Goal: Task Accomplishment & Management: Check status

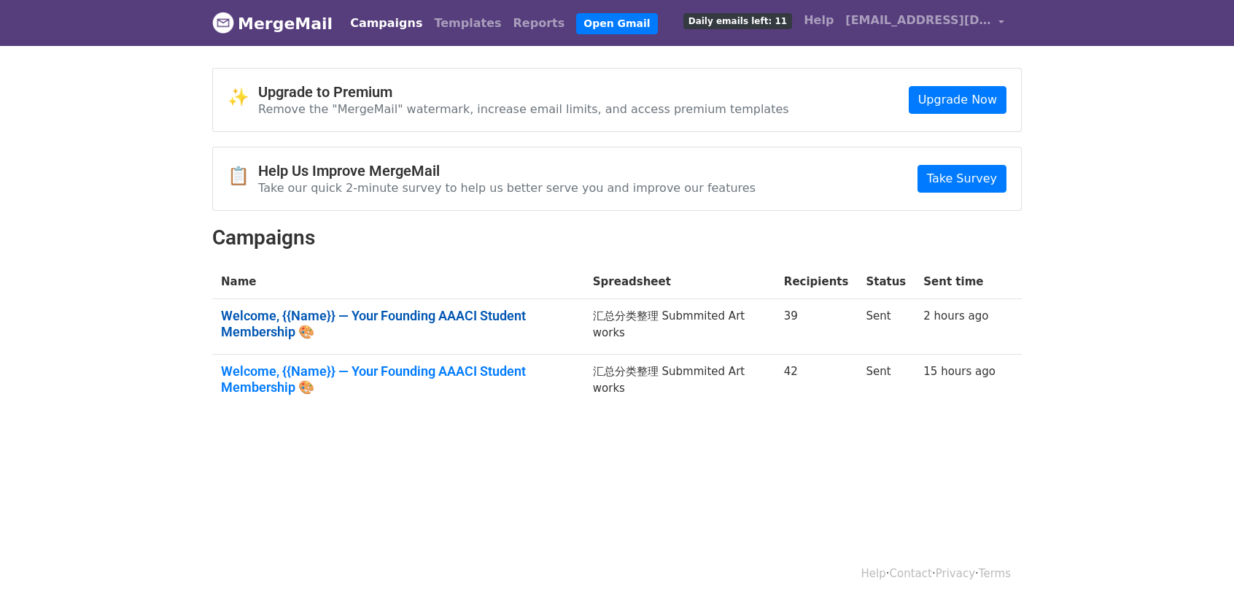
click at [445, 308] on link "Welcome, {{Name}} — Your Founding AAACI Student Membership 🎨" at bounding box center [398, 323] width 355 height 31
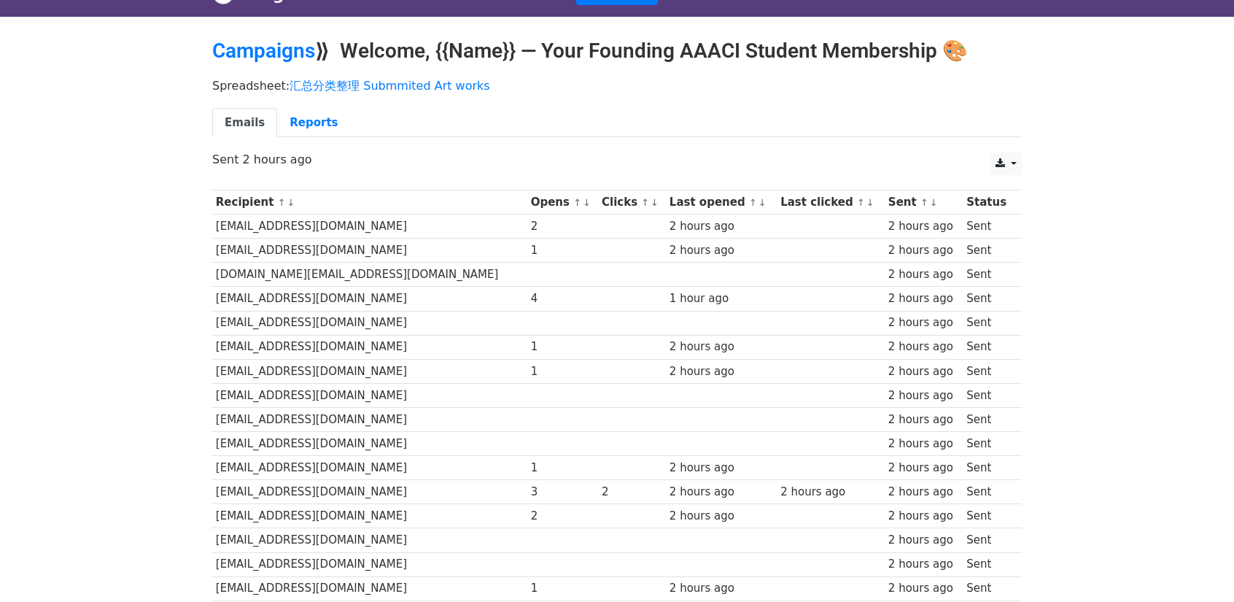
scroll to position [73, 0]
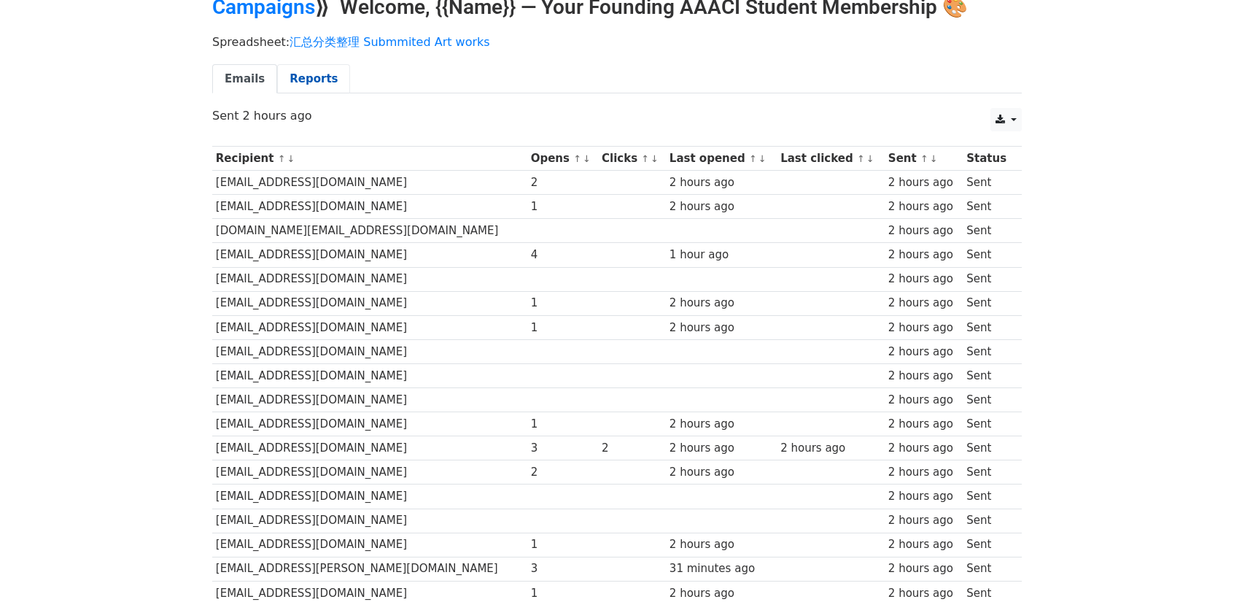
click at [295, 81] on link "Reports" at bounding box center [313, 79] width 73 height 30
